Goal: Task Accomplishment & Management: Complete application form

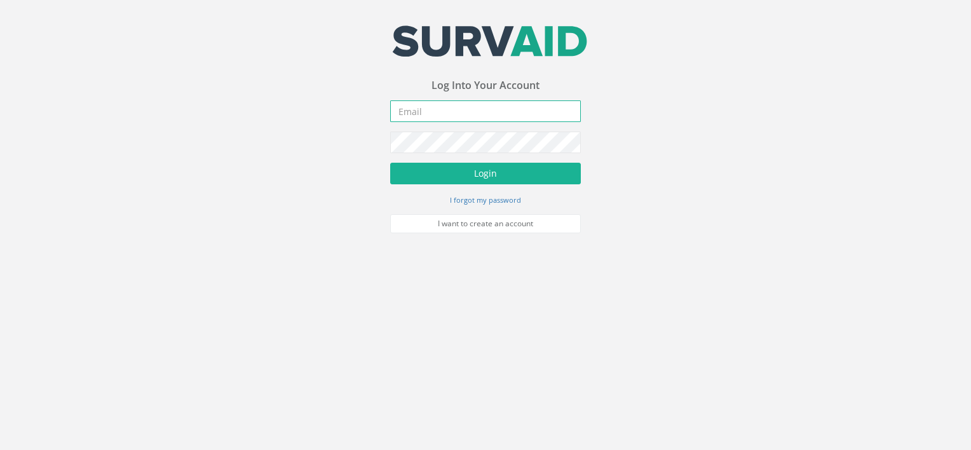
click at [427, 111] on input "email" at bounding box center [485, 111] width 191 height 22
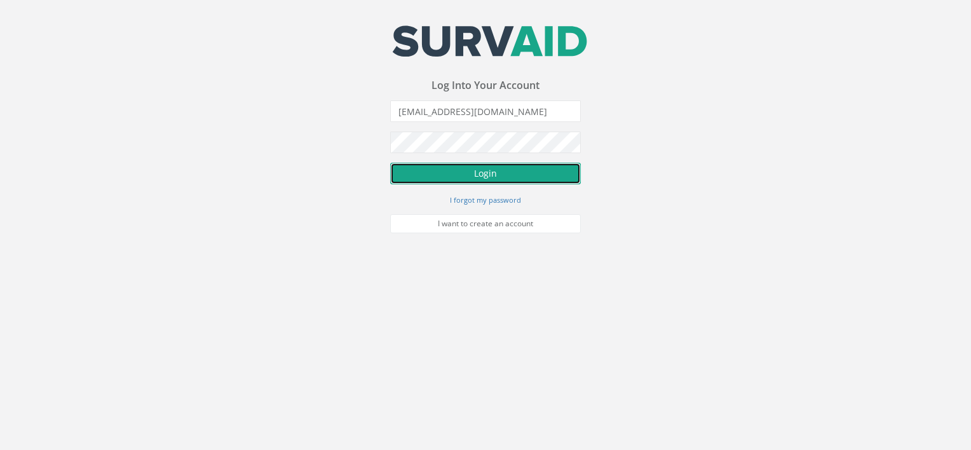
click at [482, 175] on button "Login" at bounding box center [485, 174] width 191 height 22
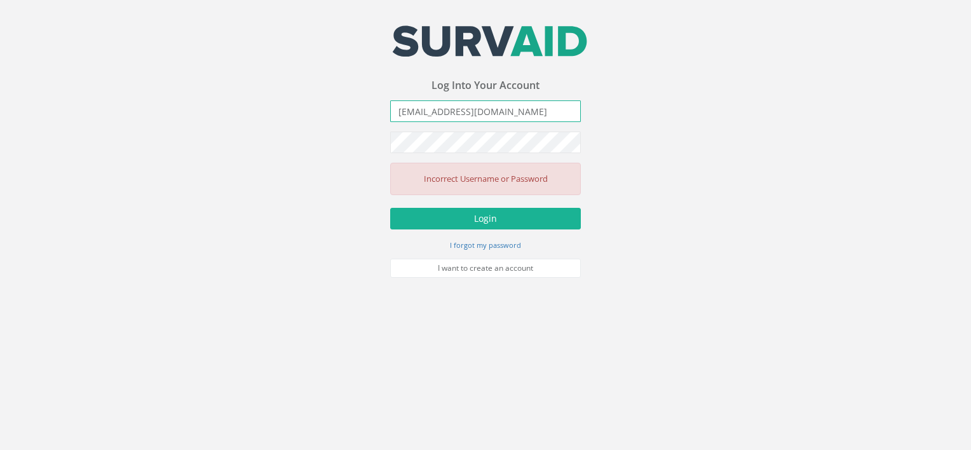
drag, startPoint x: 503, startPoint y: 114, endPoint x: 340, endPoint y: 118, distance: 162.6
click at [340, 118] on div "Your email address was sucessfully verified - please login below to continue Yo…" at bounding box center [485, 139] width 971 height 278
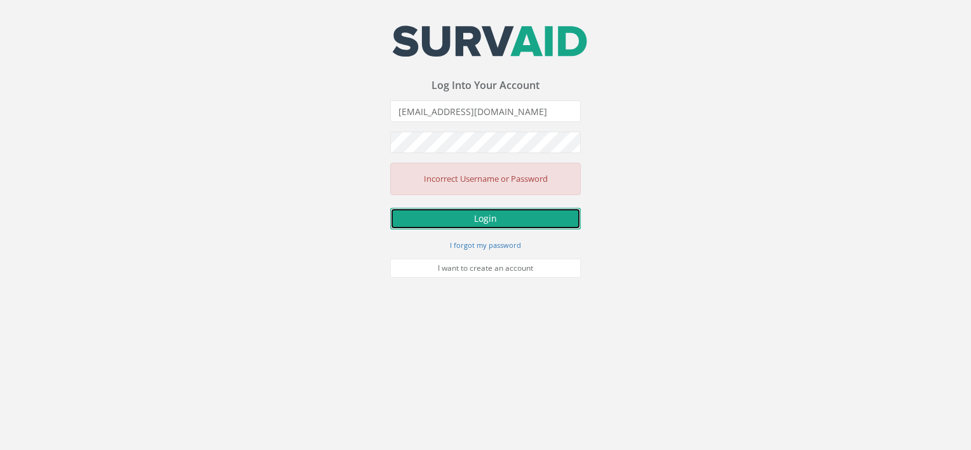
click at [482, 213] on button "Login" at bounding box center [485, 219] width 191 height 22
click at [501, 102] on div "Your email address was sucessfully verified - please login below to continue Yo…" at bounding box center [485, 151] width 191 height 252
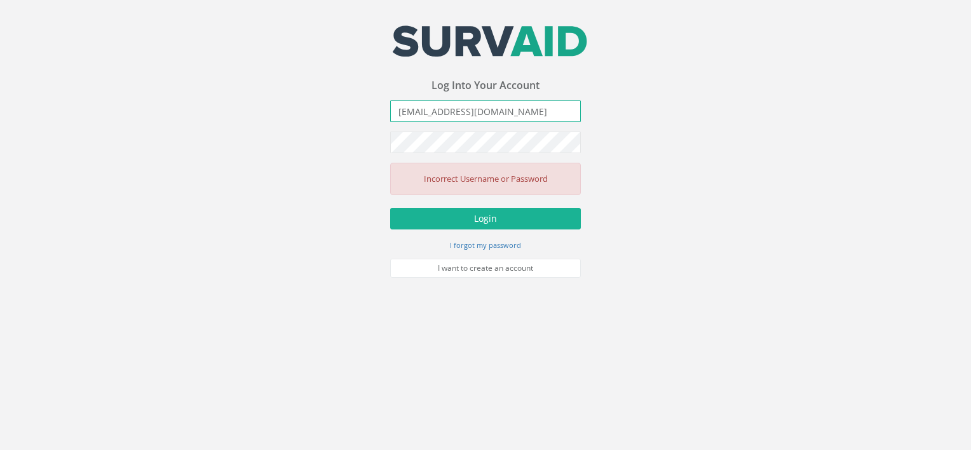
drag, startPoint x: 502, startPoint y: 107, endPoint x: 365, endPoint y: 115, distance: 137.5
click at [365, 115] on div "Your email address was sucessfully verified - please login below to continue Yo…" at bounding box center [485, 139] width 971 height 278
type input "[EMAIL_ADDRESS][DOMAIN_NAME]"
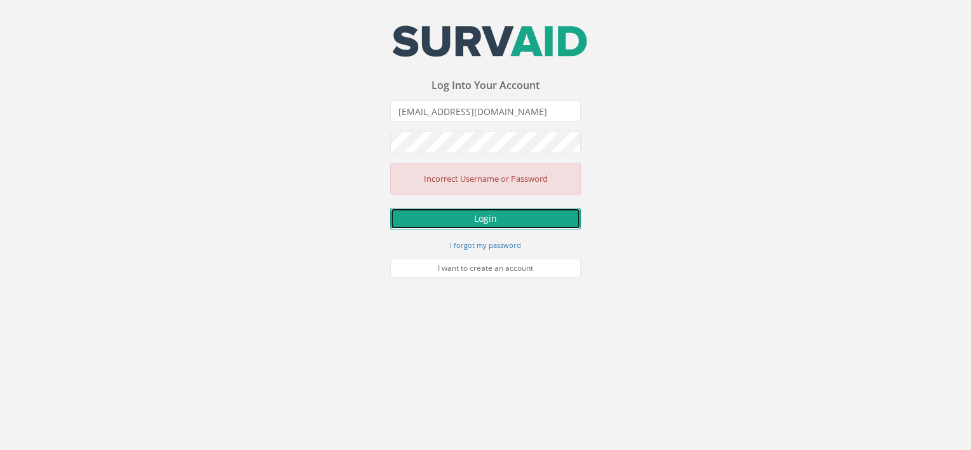
click at [513, 222] on button "Login" at bounding box center [485, 219] width 191 height 22
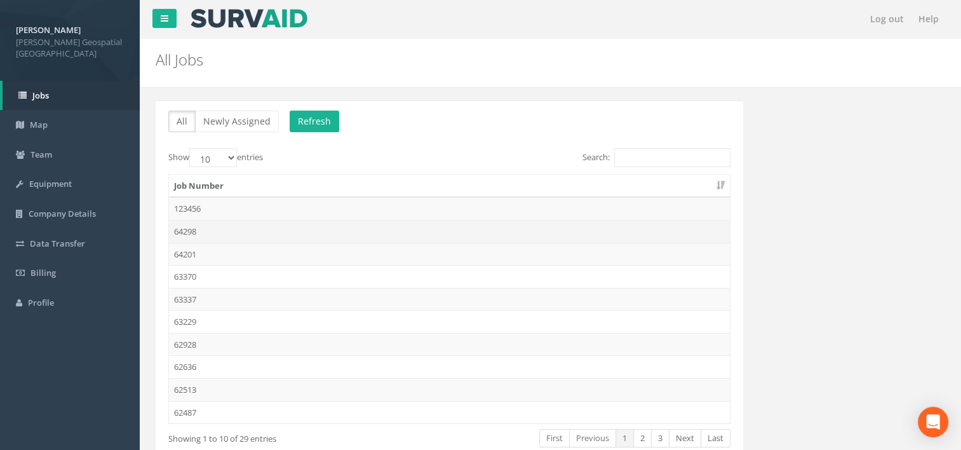
click at [277, 237] on td "64298" at bounding box center [449, 231] width 561 height 23
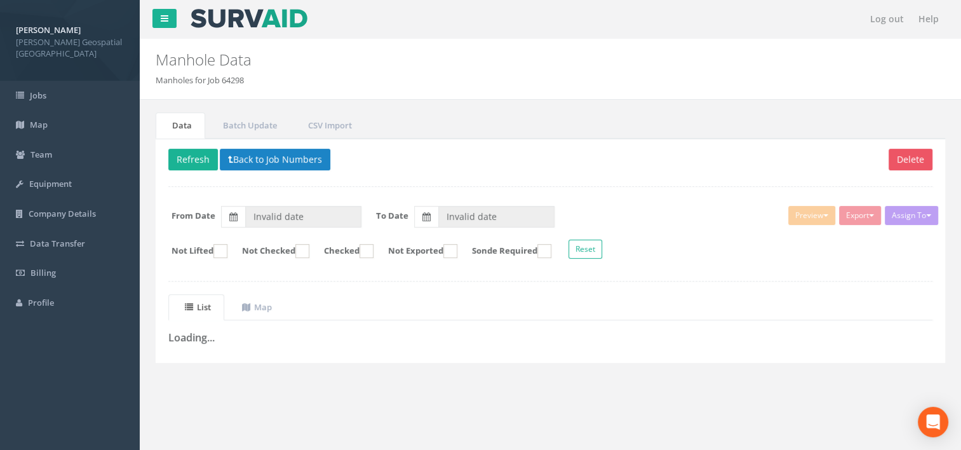
type input "[DATE]"
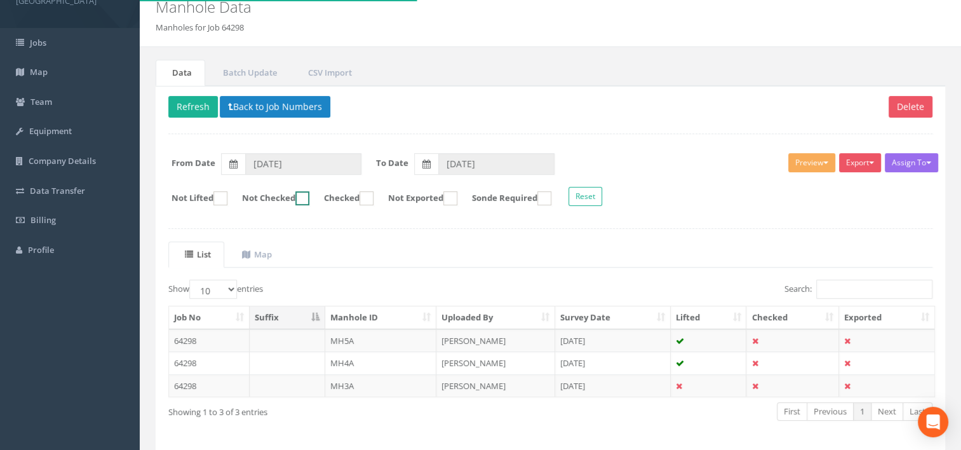
scroll to position [98, 0]
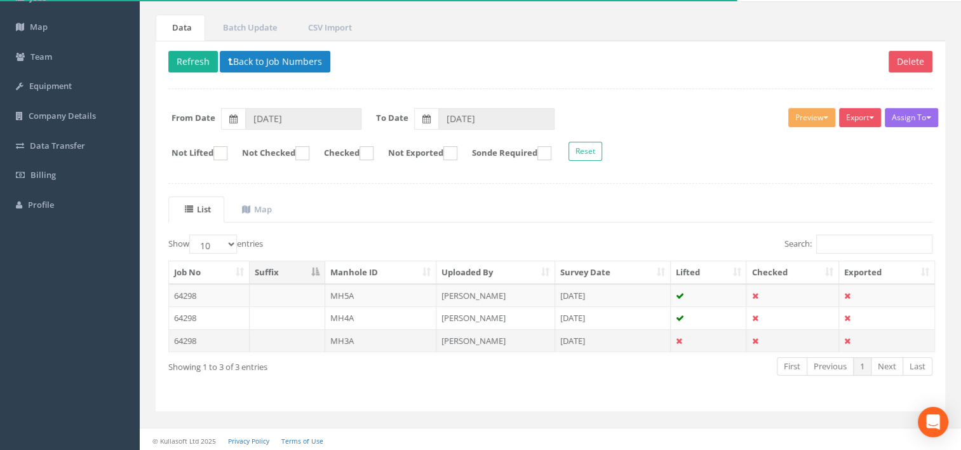
click at [276, 335] on td at bounding box center [288, 340] width 76 height 23
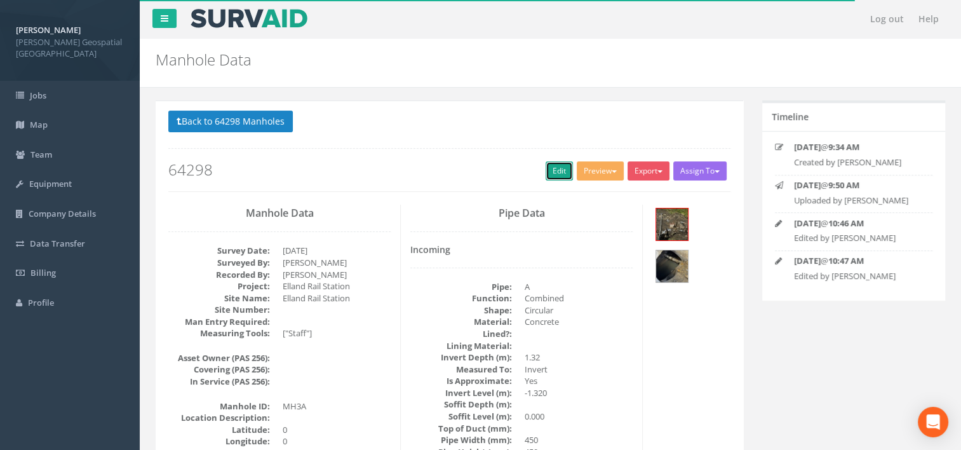
click at [554, 175] on link "Edit" at bounding box center [559, 170] width 27 height 19
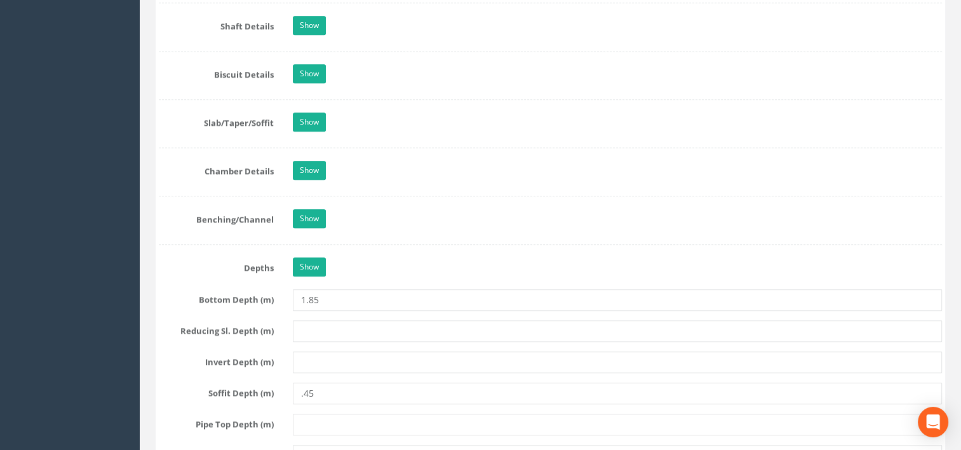
scroll to position [1334, 0]
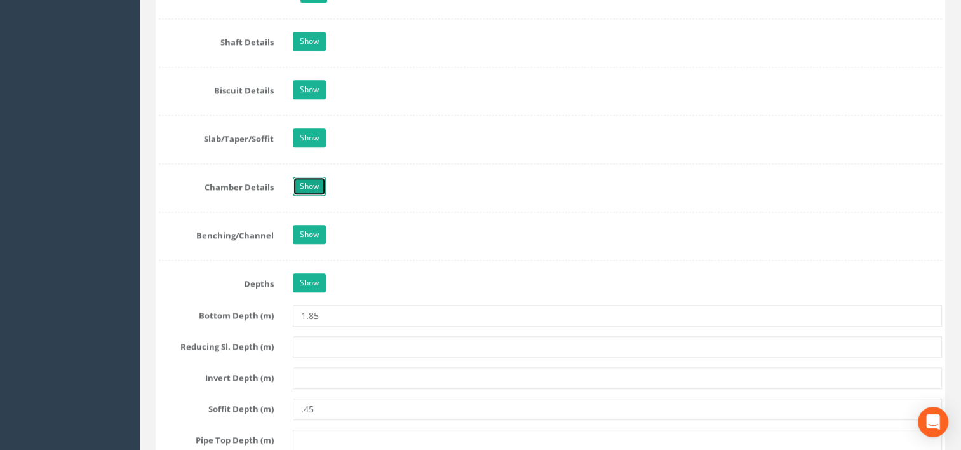
click at [322, 184] on link "Show" at bounding box center [309, 186] width 33 height 19
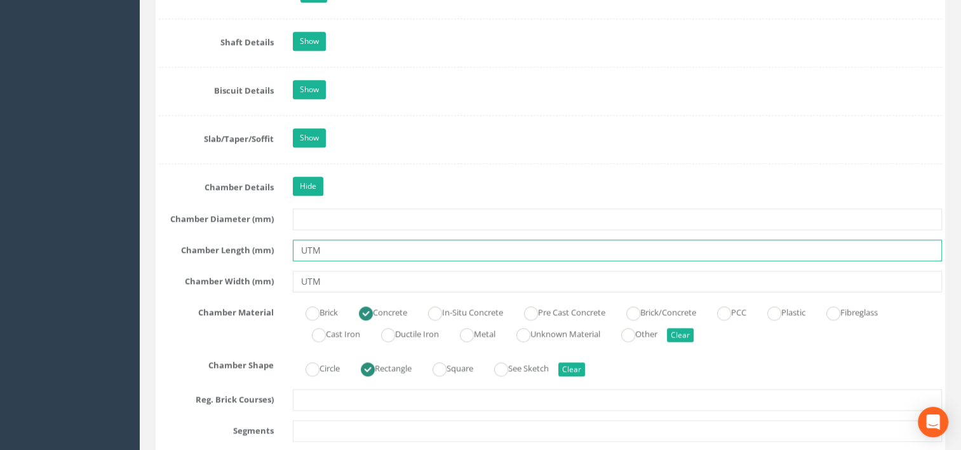
drag, startPoint x: 346, startPoint y: 249, endPoint x: 252, endPoint y: 246, distance: 94.1
click at [250, 248] on div "Chamber Length (mm) UTM" at bounding box center [550, 250] width 802 height 22
click at [266, 274] on div "Chamber Width (mm) UTM" at bounding box center [550, 282] width 802 height 22
click at [334, 250] on input "text" at bounding box center [618, 250] width 650 height 22
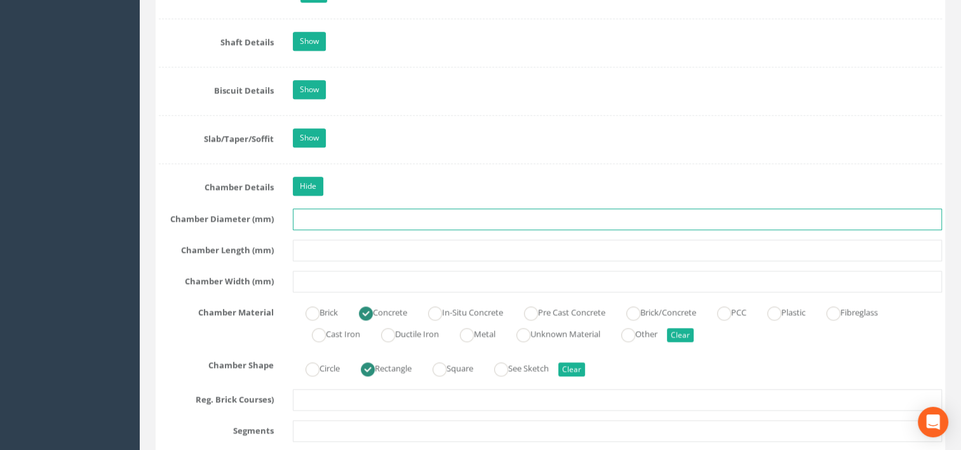
click at [302, 219] on input "text" at bounding box center [618, 219] width 650 height 22
type input "2000"
drag, startPoint x: 323, startPoint y: 212, endPoint x: 276, endPoint y: 207, distance: 47.9
click at [277, 208] on div "Chamber Diameter (mm) 2000" at bounding box center [550, 219] width 802 height 22
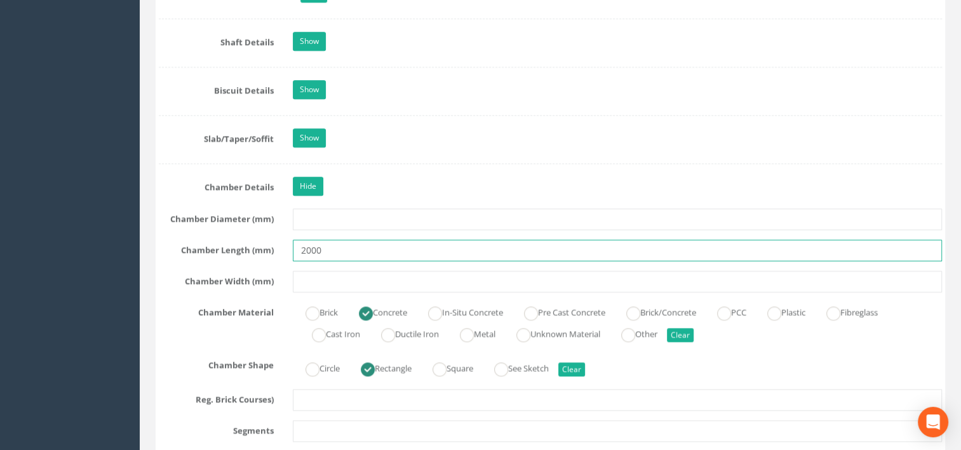
type input "2000"
type input "1900"
click at [192, 330] on div "Chamber Material Brick Concrete In-Situ Concrete Pre Cast Concrete Brick/Concre…" at bounding box center [550, 323] width 802 height 43
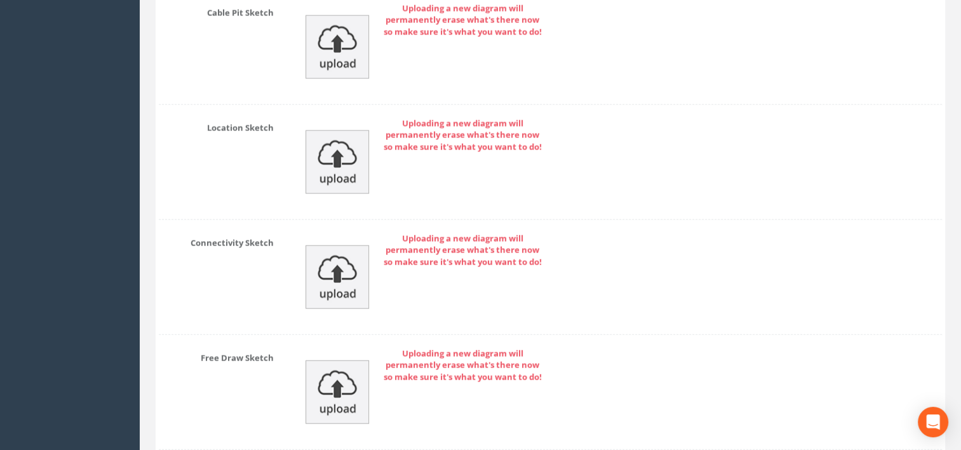
scroll to position [3285, 0]
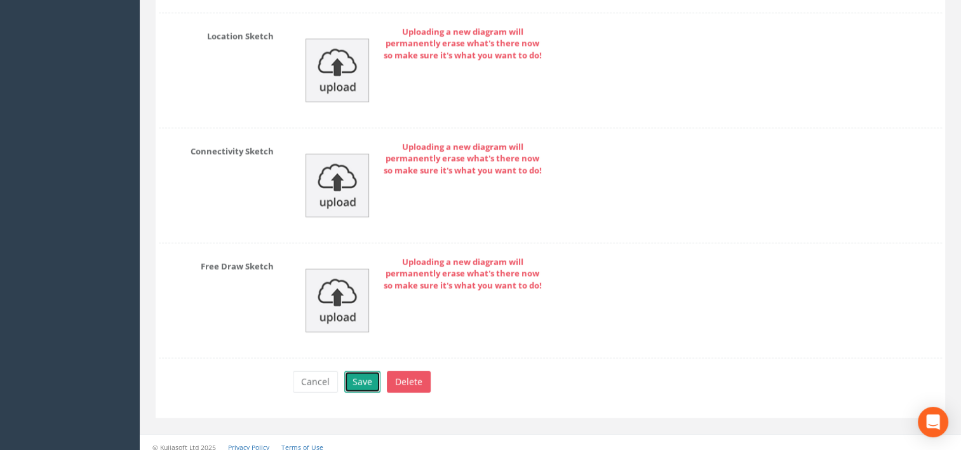
click at [351, 378] on button "Save" at bounding box center [362, 382] width 36 height 22
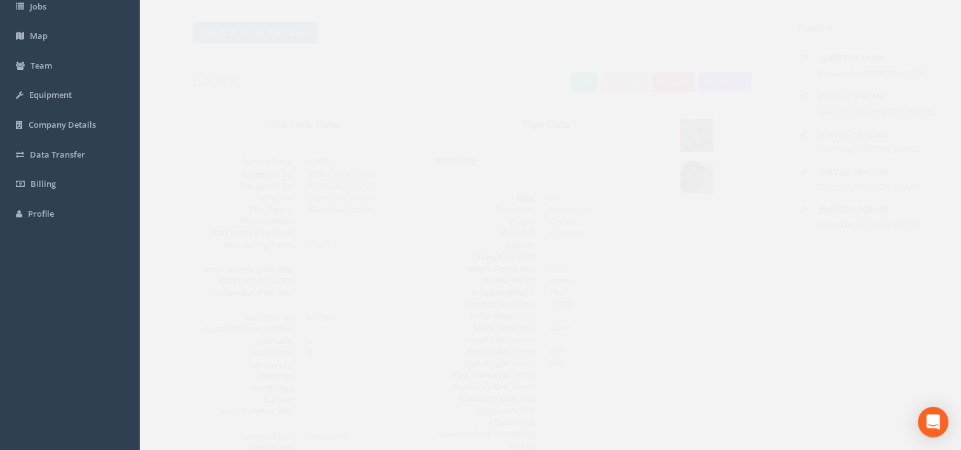
scroll to position [0, 0]
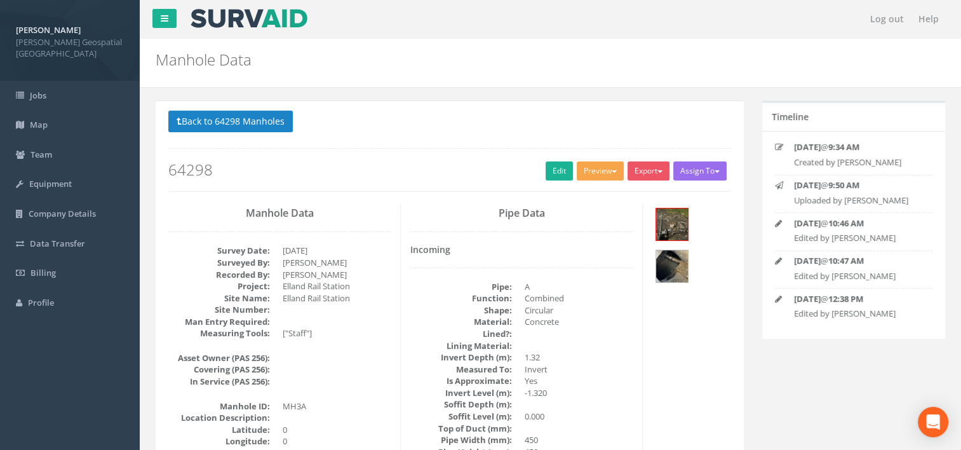
click at [600, 173] on button "Preview" at bounding box center [600, 170] width 47 height 19
click at [582, 197] on link "[PERSON_NAME] Manhole" at bounding box center [566, 197] width 118 height 20
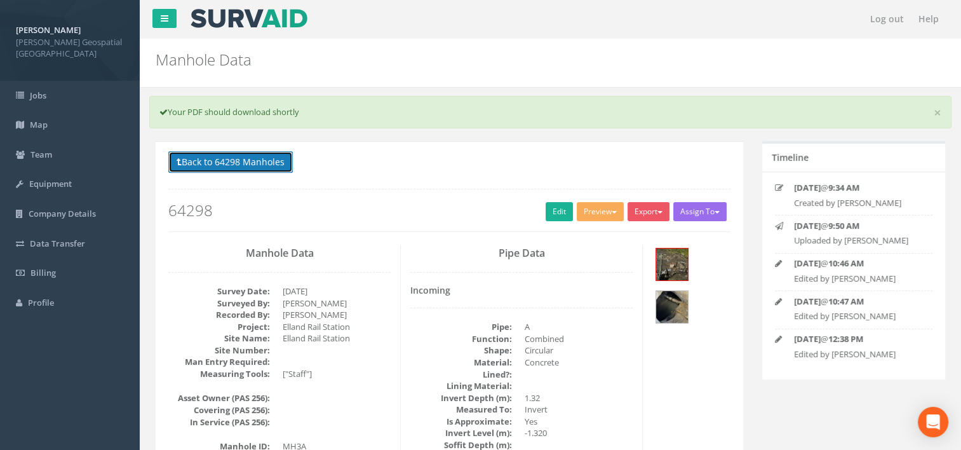
click at [245, 165] on button "Back to 64298 Manholes" at bounding box center [230, 162] width 125 height 22
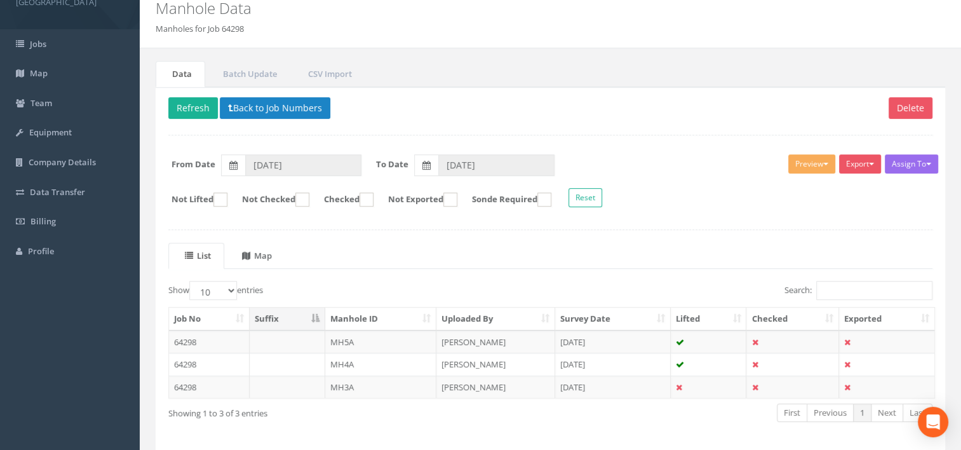
scroll to position [98, 0]
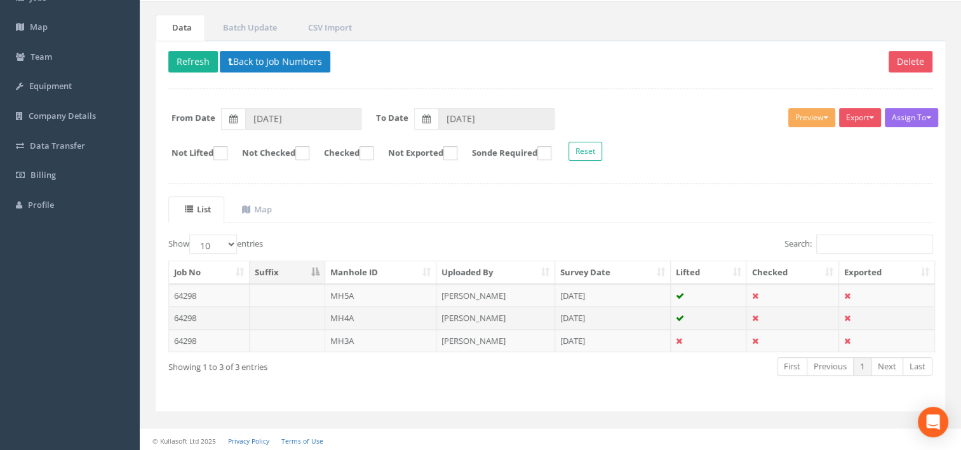
click at [341, 314] on td "MH4A" at bounding box center [381, 317] width 112 height 23
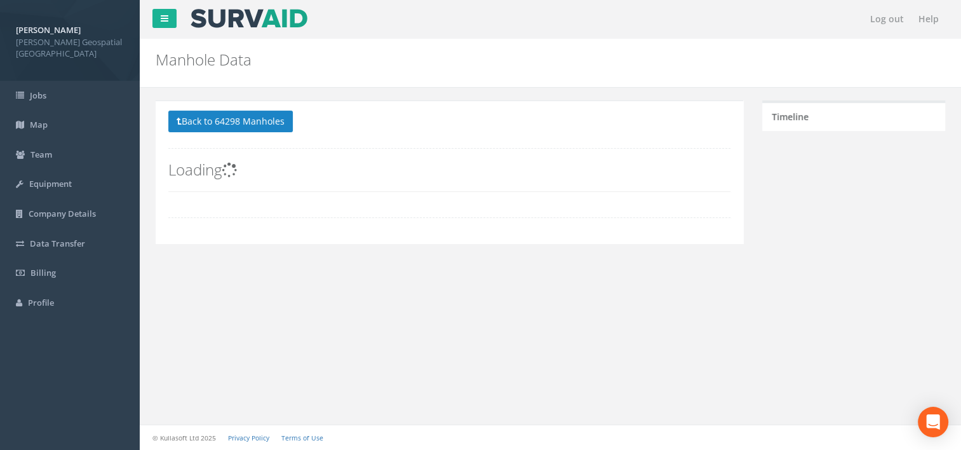
scroll to position [0, 0]
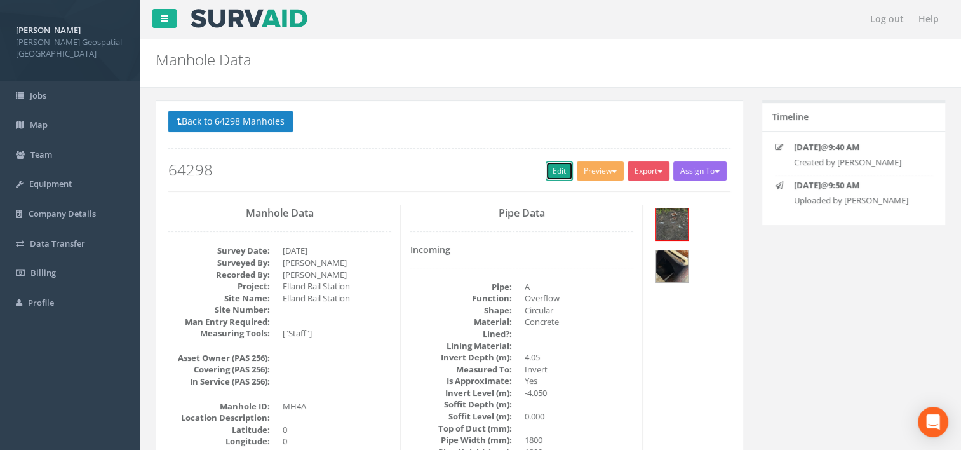
click at [546, 173] on link "Edit" at bounding box center [559, 170] width 27 height 19
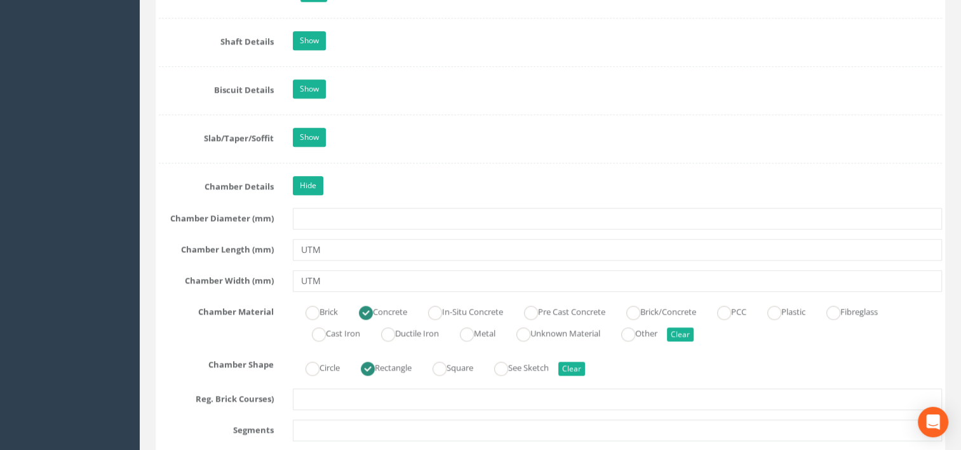
scroll to position [1397, 0]
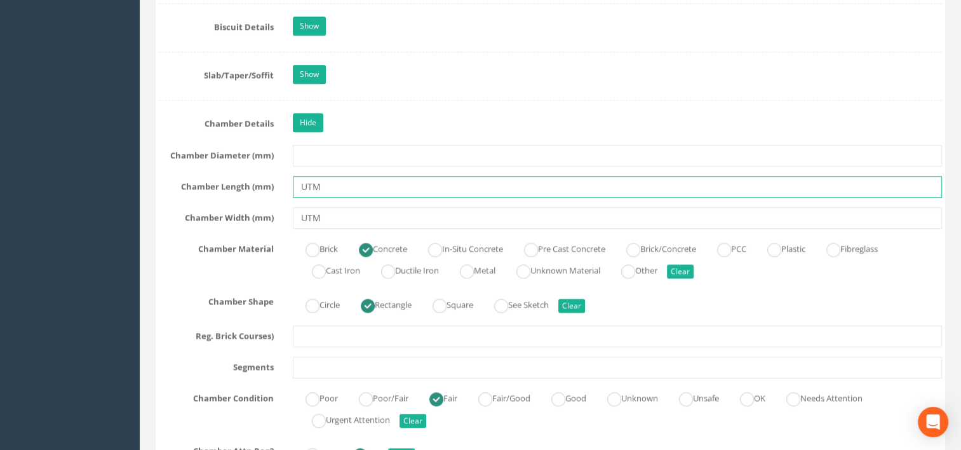
drag, startPoint x: 335, startPoint y: 181, endPoint x: 297, endPoint y: 191, distance: 39.3
click at [297, 191] on input "UTM" at bounding box center [618, 187] width 650 height 22
type input "2440"
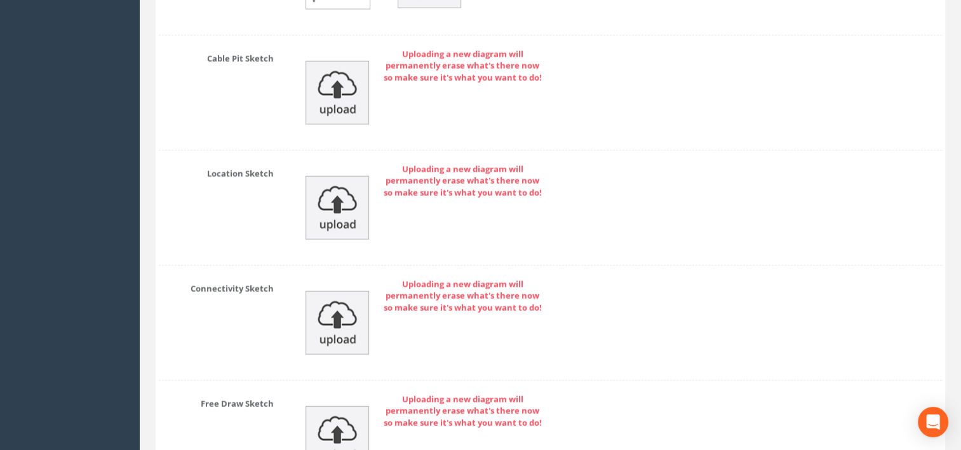
scroll to position [3237, 0]
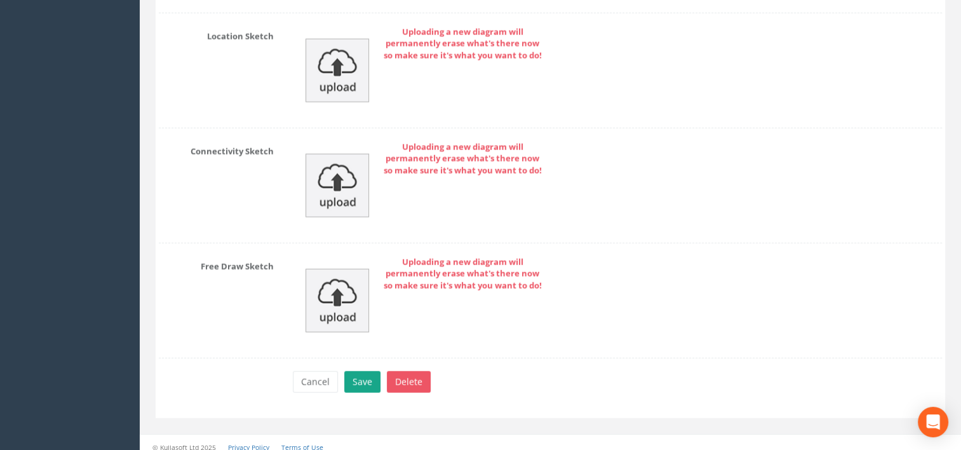
type input "2050"
click at [359, 377] on button "Save" at bounding box center [362, 382] width 36 height 22
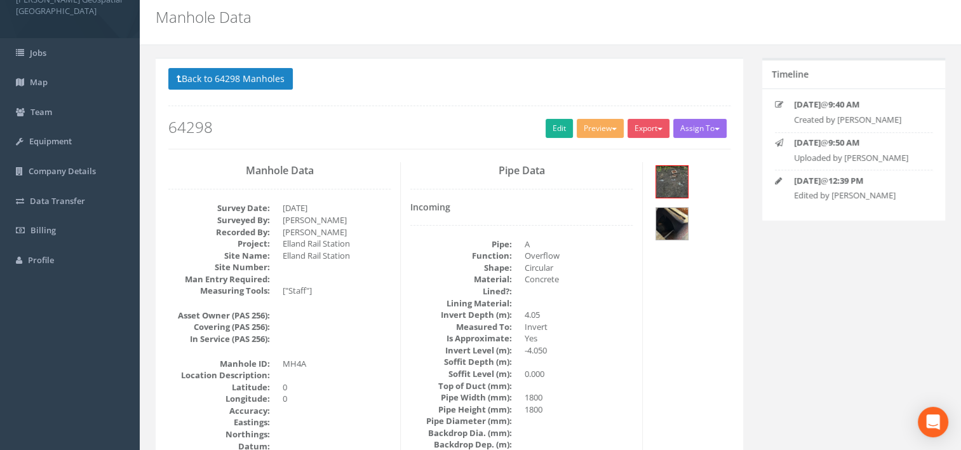
scroll to position [0, 0]
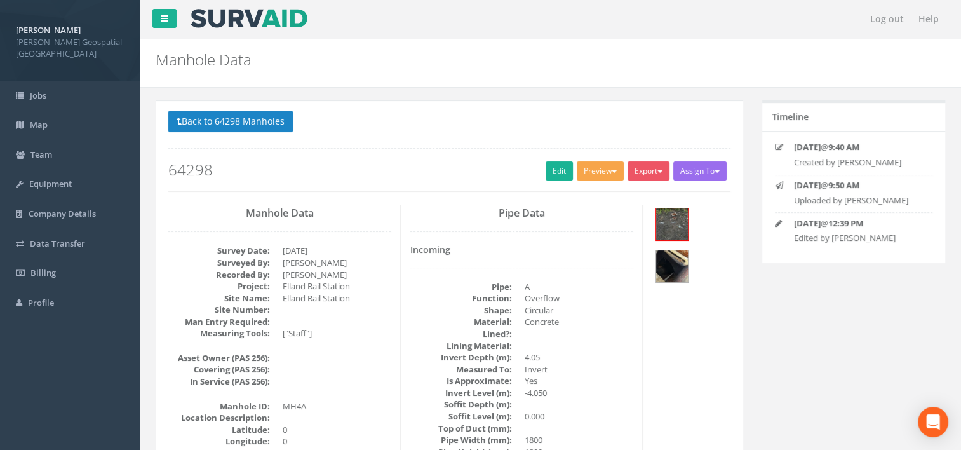
click at [581, 166] on button "Preview" at bounding box center [600, 170] width 47 height 19
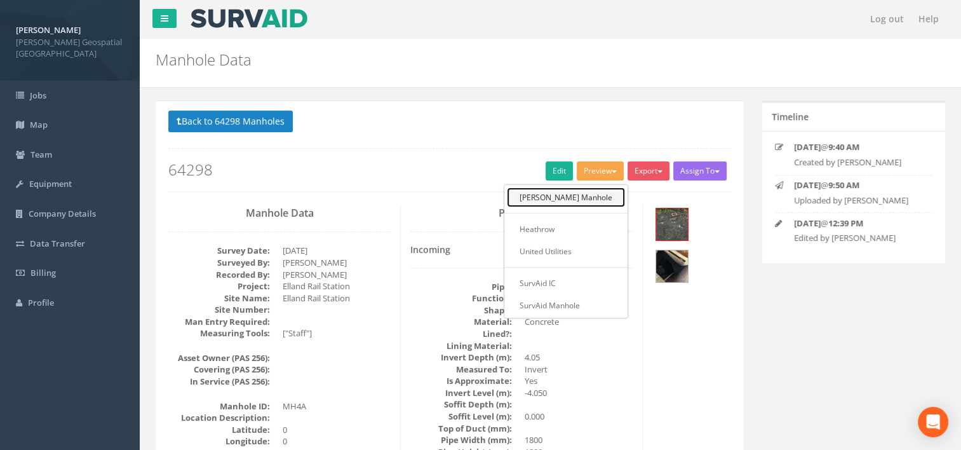
click at [578, 195] on link "[PERSON_NAME] Manhole" at bounding box center [566, 197] width 118 height 20
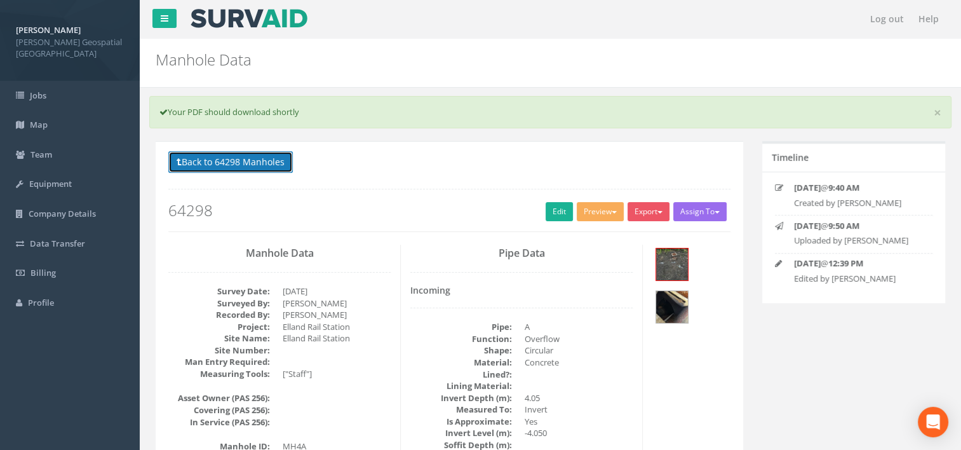
click at [252, 160] on button "Back to 64298 Manholes" at bounding box center [230, 162] width 125 height 22
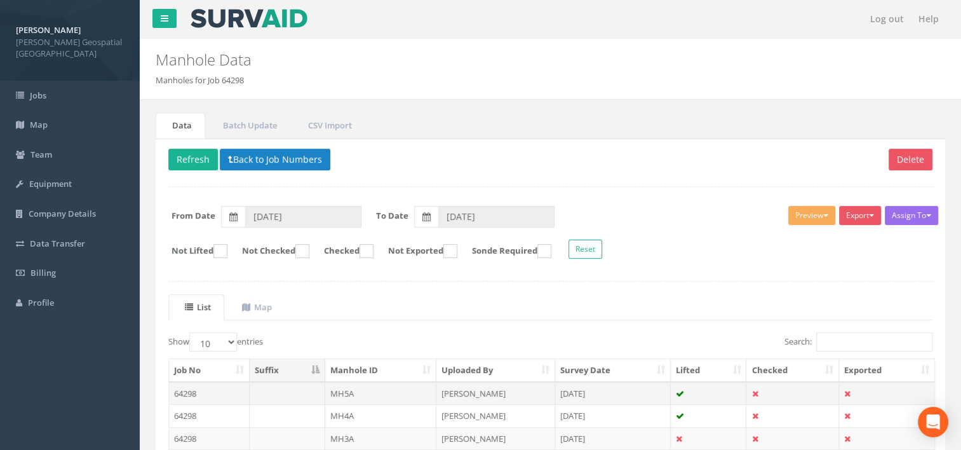
click at [214, 388] on td "64298" at bounding box center [209, 393] width 81 height 23
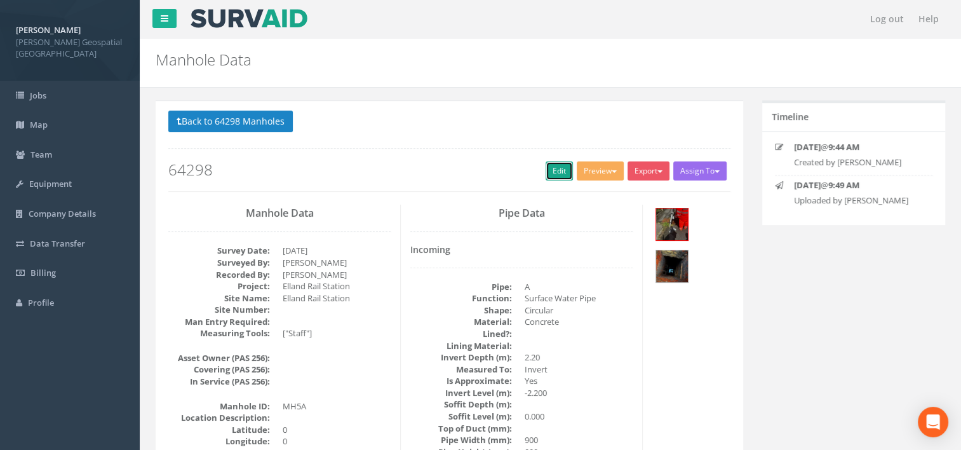
click at [550, 166] on link "Edit" at bounding box center [559, 170] width 27 height 19
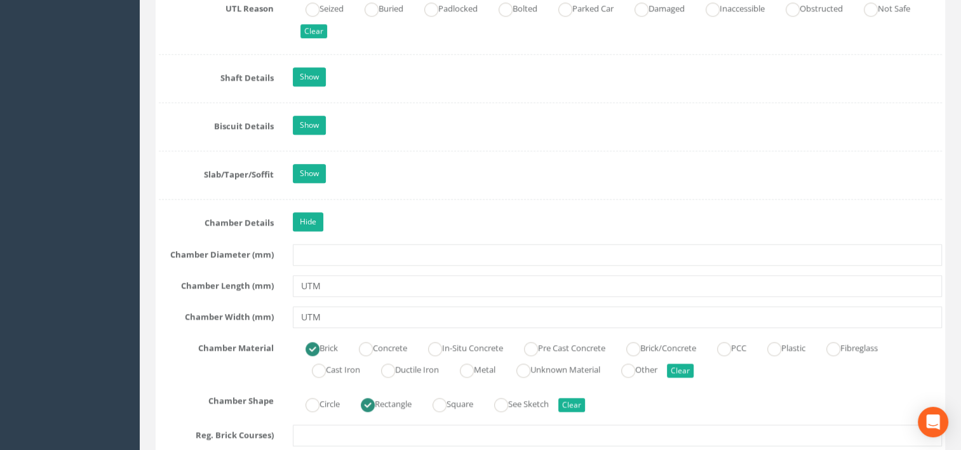
scroll to position [1334, 0]
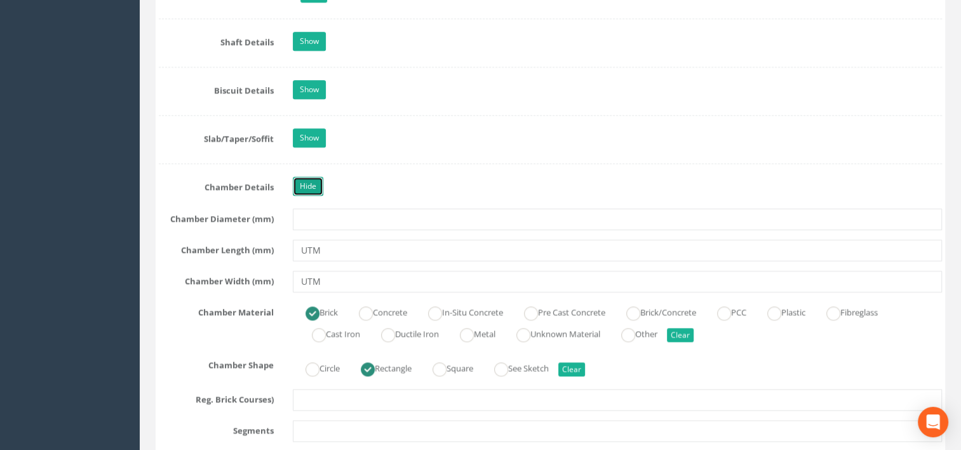
click at [297, 182] on link "Hide" at bounding box center [308, 186] width 30 height 19
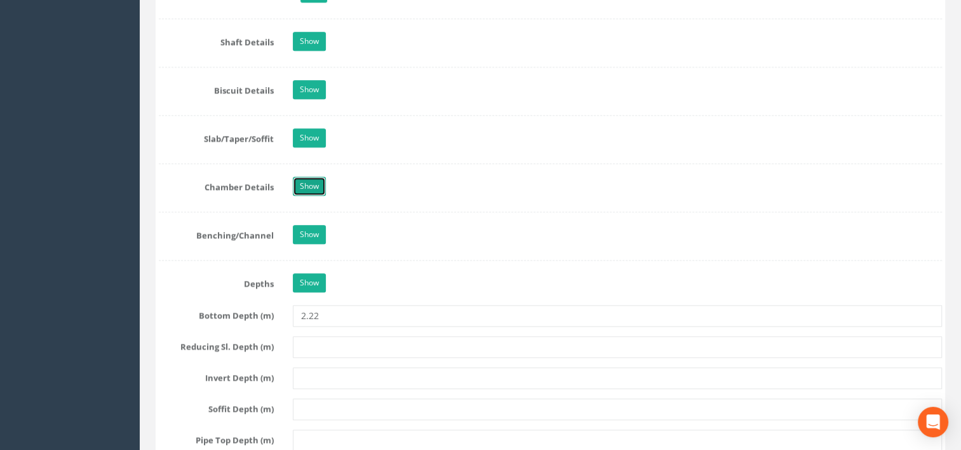
click at [304, 180] on link "Show" at bounding box center [309, 186] width 33 height 19
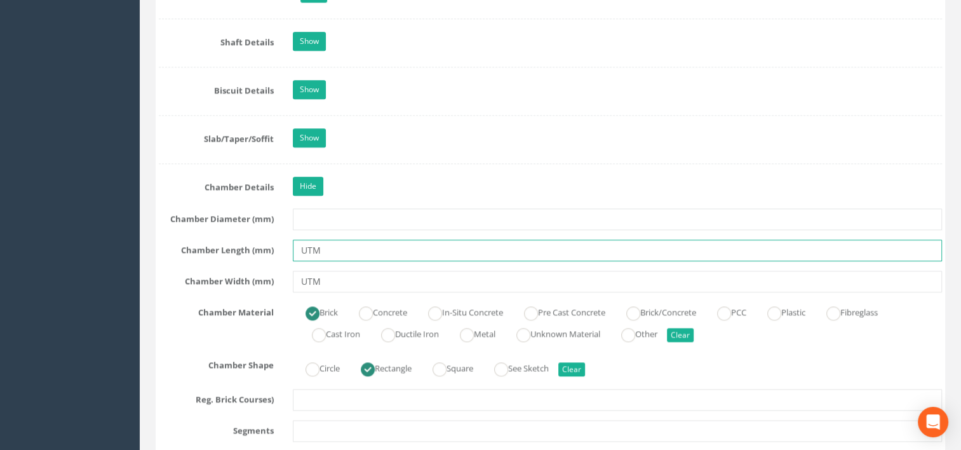
drag, startPoint x: 356, startPoint y: 242, endPoint x: 284, endPoint y: 256, distance: 73.8
click at [284, 256] on div "UTM" at bounding box center [617, 250] width 669 height 22
type input "1900"
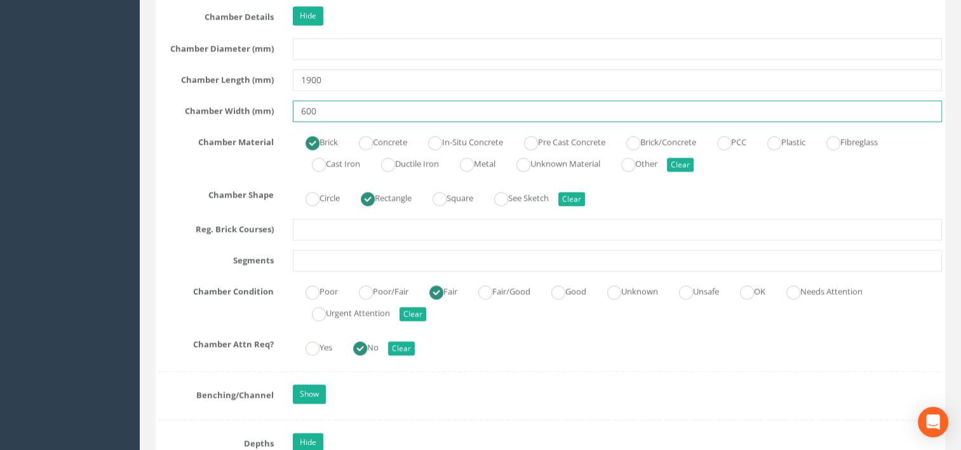
scroll to position [1525, 0]
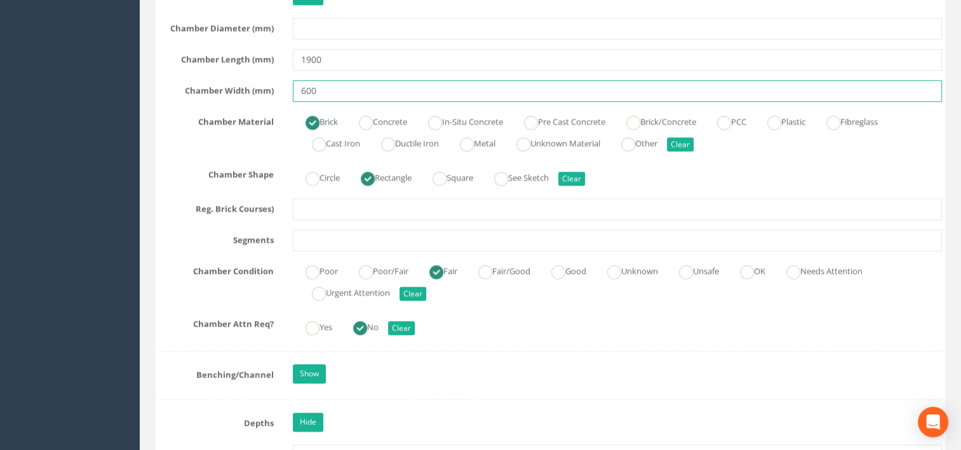
type input "600"
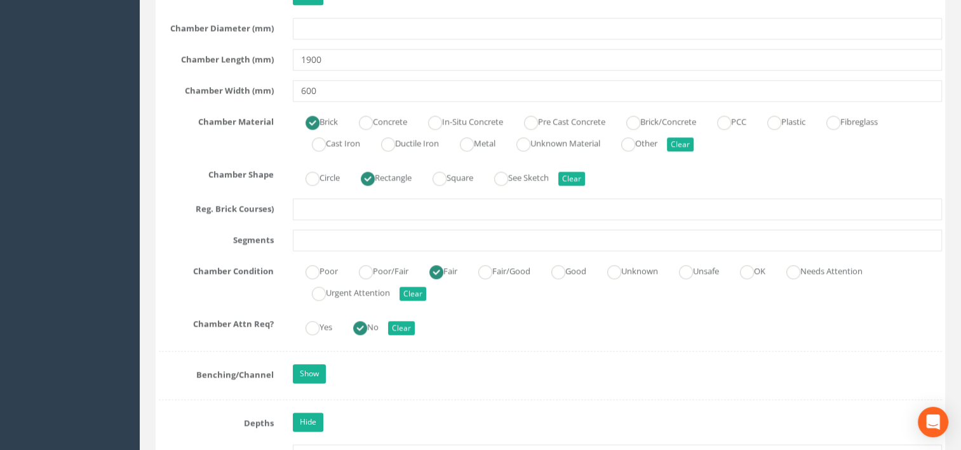
drag, startPoint x: 600, startPoint y: 418, endPoint x: 595, endPoint y: 408, distance: 10.5
click at [600, 417] on div "Hide" at bounding box center [617, 423] width 669 height 22
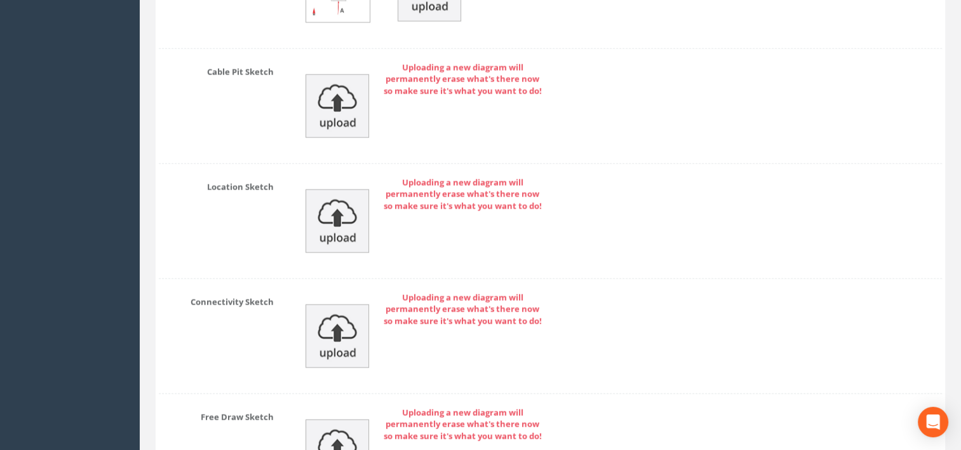
scroll to position [3237, 0]
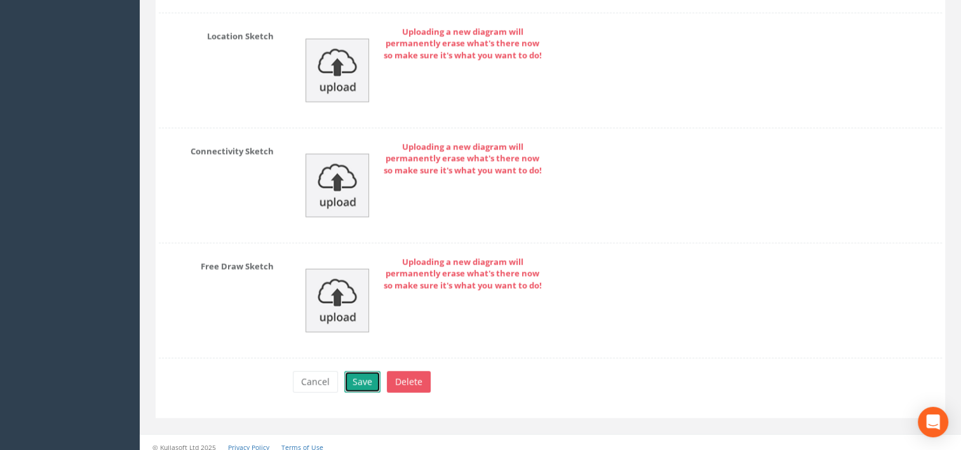
click at [349, 371] on button "Save" at bounding box center [362, 382] width 36 height 22
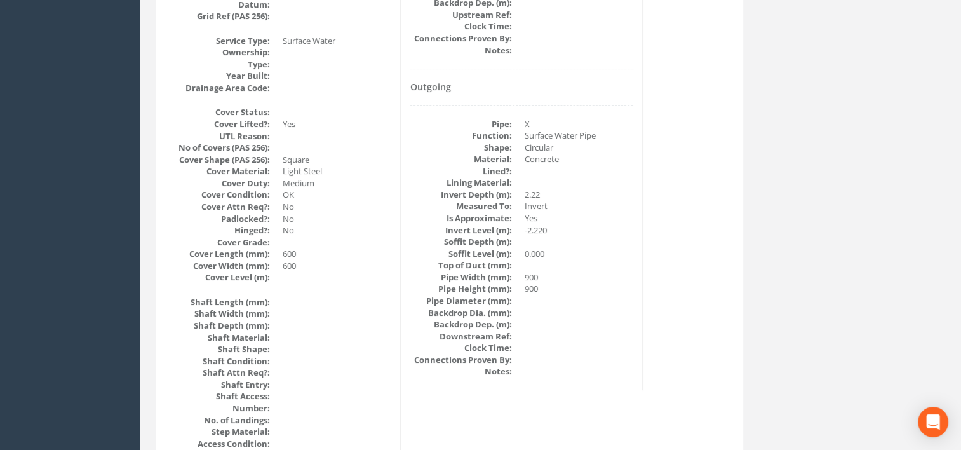
scroll to position [0, 0]
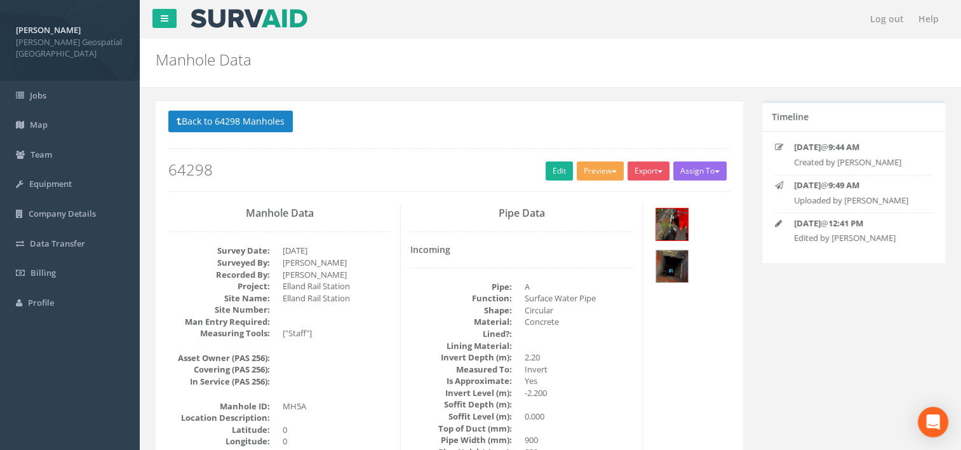
click at [589, 171] on button "Preview" at bounding box center [600, 170] width 47 height 19
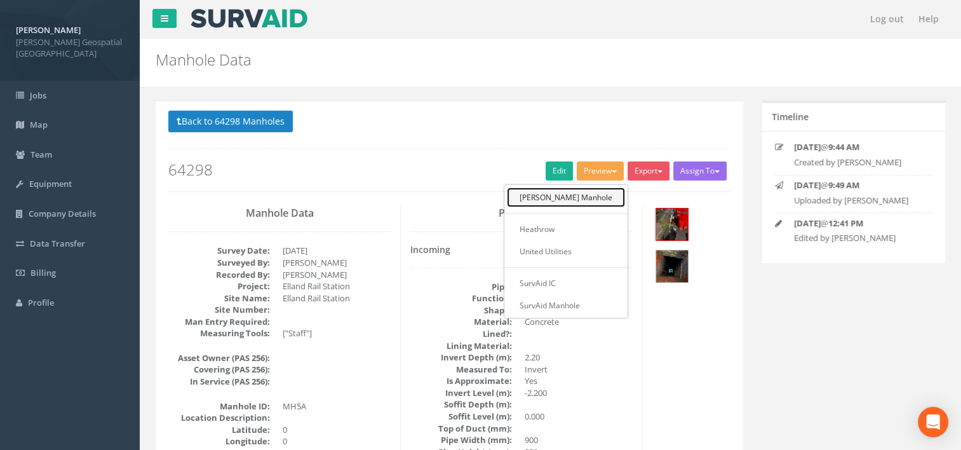
click at [593, 191] on link "[PERSON_NAME] Manhole" at bounding box center [566, 197] width 118 height 20
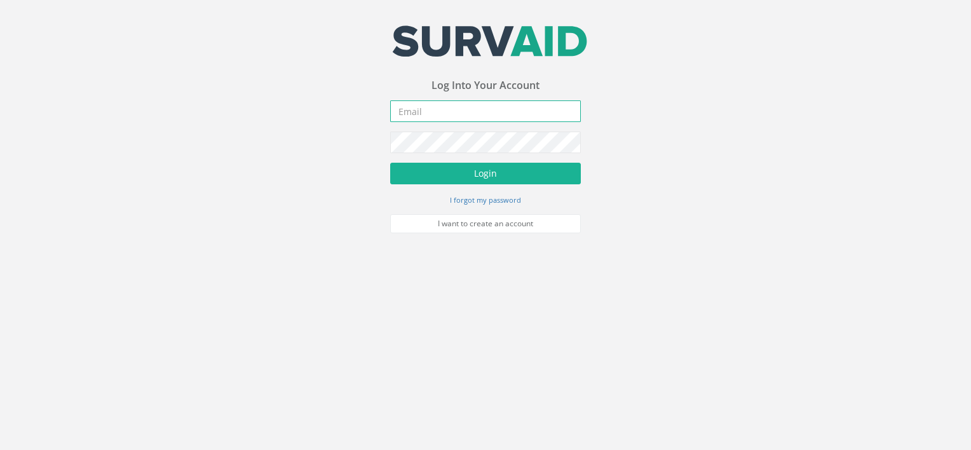
click at [440, 112] on input "email" at bounding box center [485, 111] width 191 height 22
type input "[EMAIL_ADDRESS][DOMAIN_NAME]"
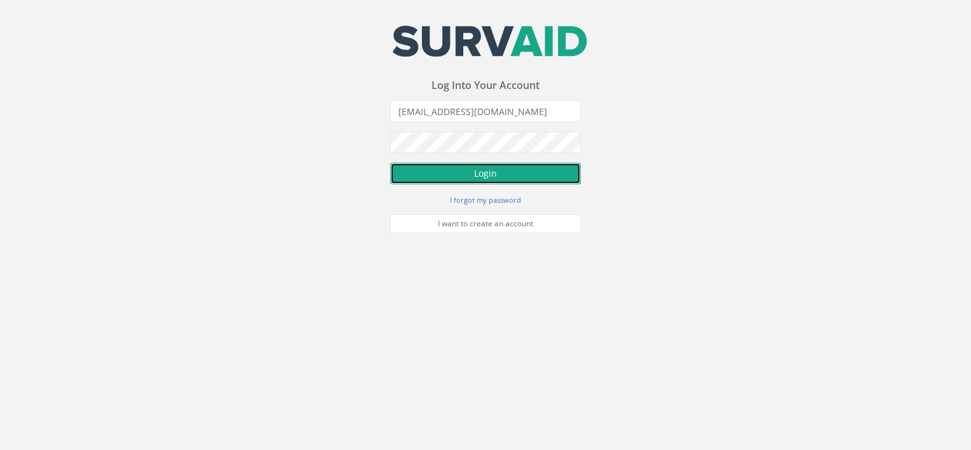
click at [462, 174] on button "Login" at bounding box center [485, 174] width 191 height 22
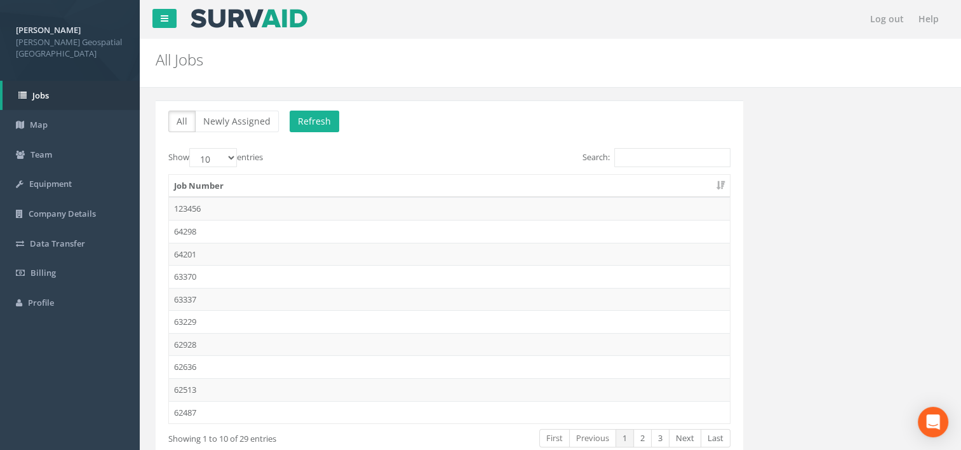
click at [201, 234] on td "64298" at bounding box center [449, 231] width 561 height 23
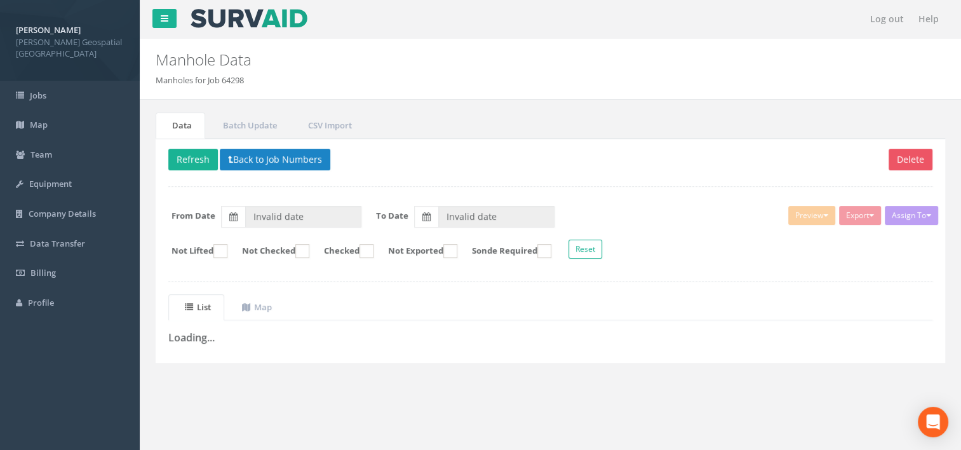
type input "[DATE]"
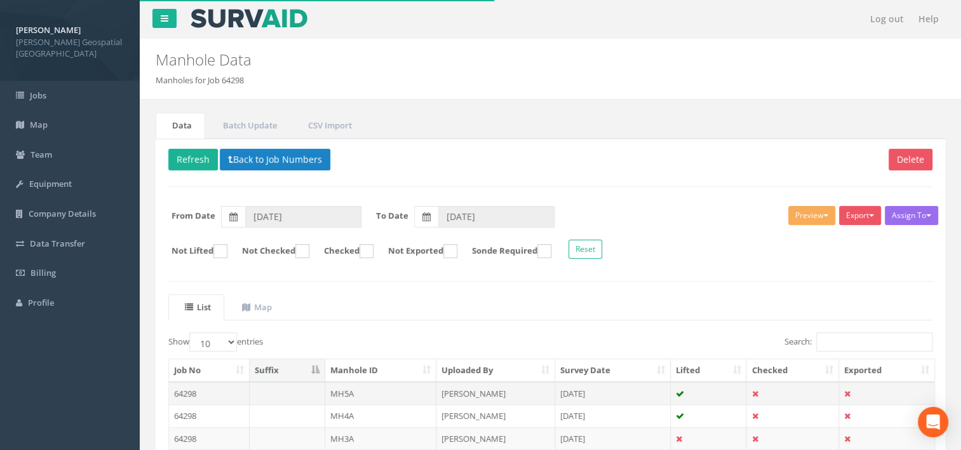
click at [301, 389] on td at bounding box center [288, 393] width 76 height 23
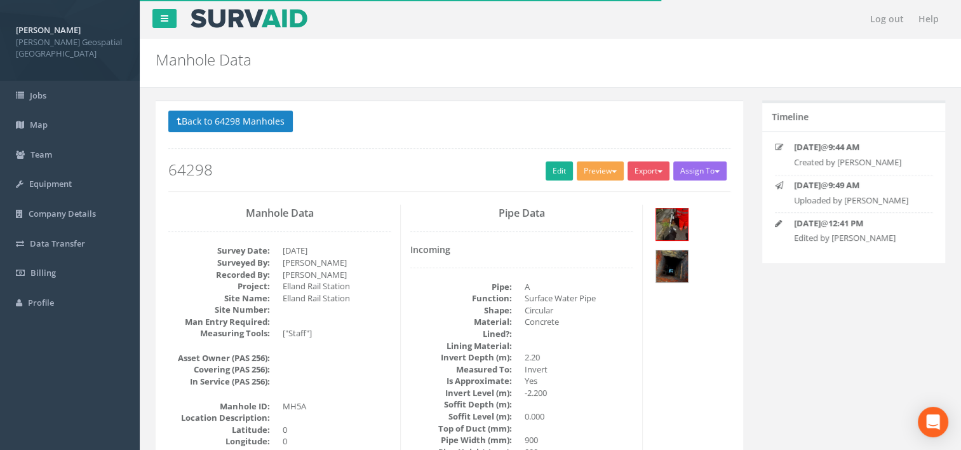
click at [593, 175] on button "Preview" at bounding box center [600, 170] width 47 height 19
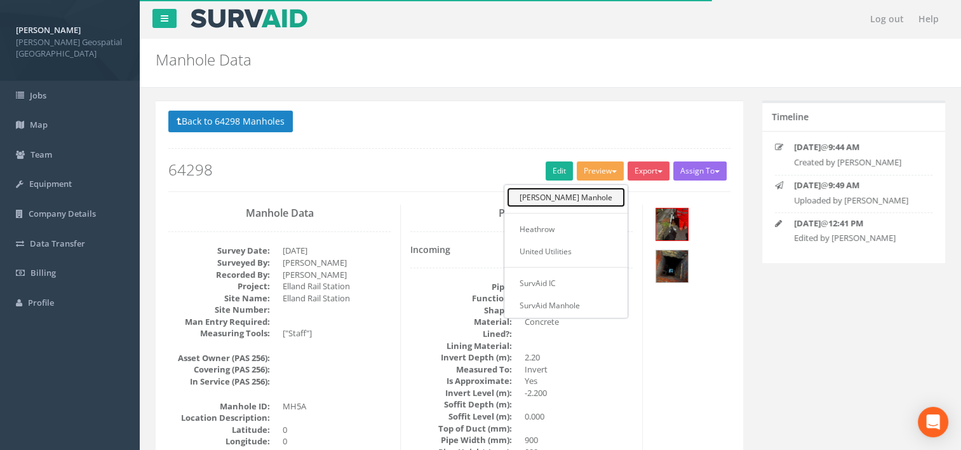
click at [599, 194] on link "[PERSON_NAME] Manhole" at bounding box center [566, 197] width 118 height 20
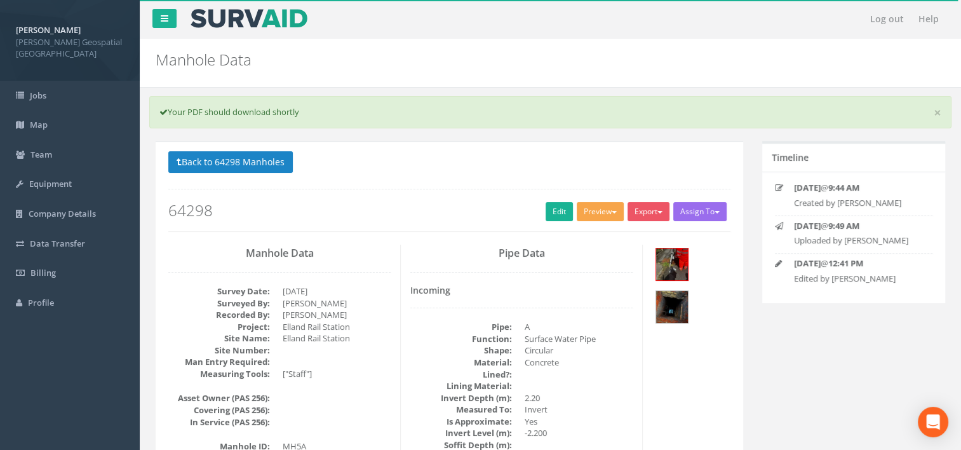
click at [605, 219] on button "Preview" at bounding box center [600, 211] width 47 height 19
click at [580, 342] on link "SurvAid Manhole" at bounding box center [566, 346] width 118 height 20
click at [584, 211] on button "Preview" at bounding box center [600, 211] width 47 height 19
click at [593, 239] on link "[PERSON_NAME] Manhole" at bounding box center [566, 238] width 118 height 20
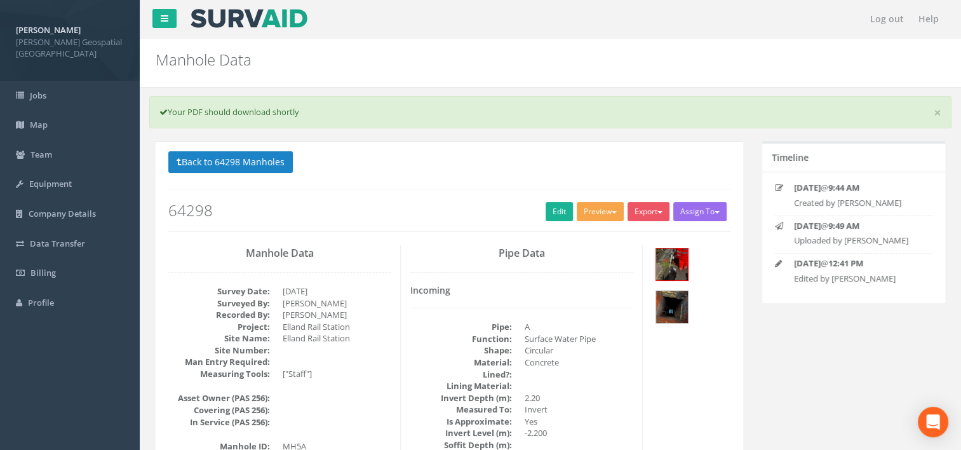
click at [585, 202] on button "Preview" at bounding box center [600, 211] width 47 height 19
click at [583, 232] on link "[PERSON_NAME] Manhole" at bounding box center [566, 238] width 118 height 20
